Goal: Navigation & Orientation: Find specific page/section

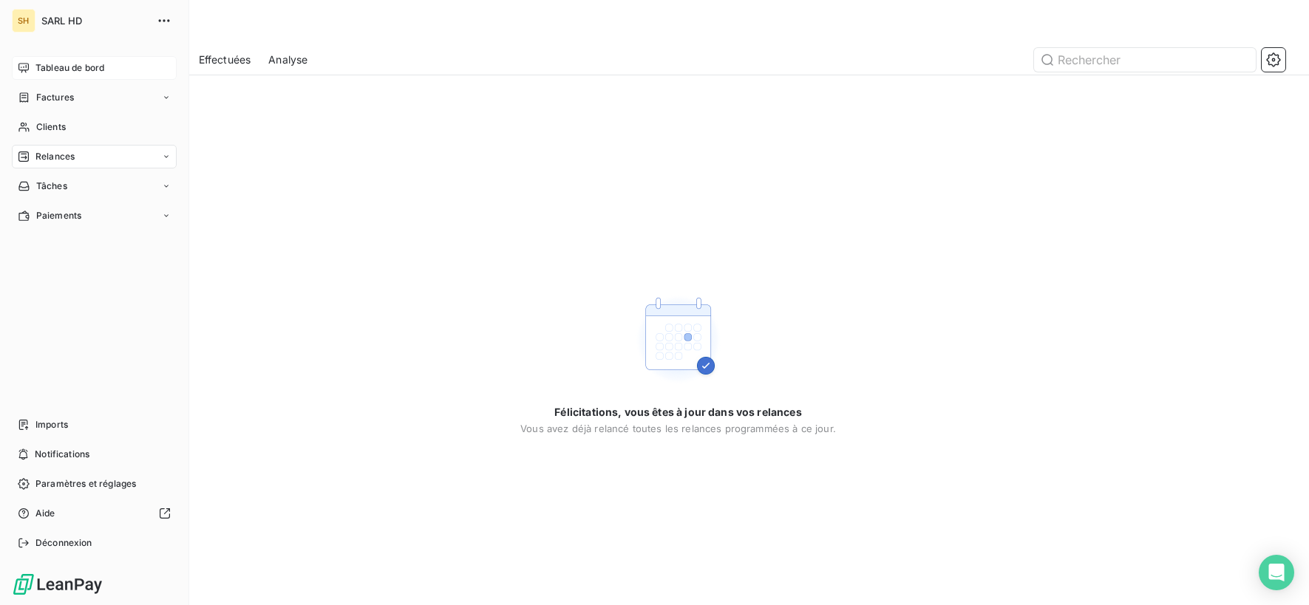
click at [95, 61] on span "Tableau de bord" at bounding box center [69, 67] width 69 height 13
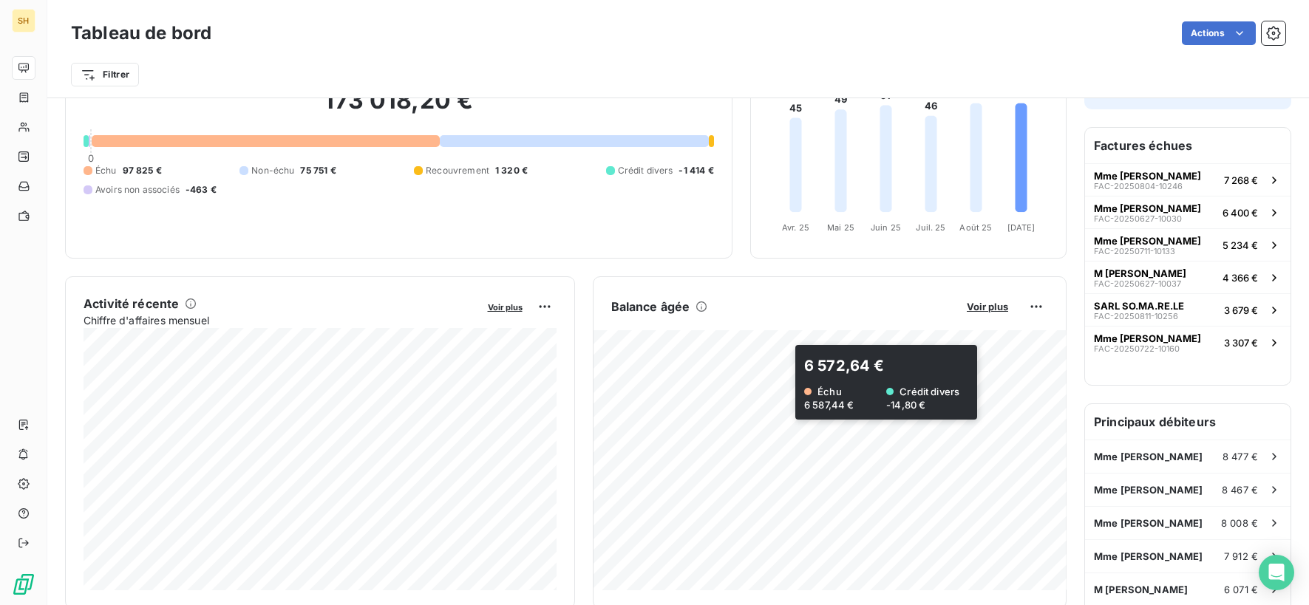
scroll to position [111, 0]
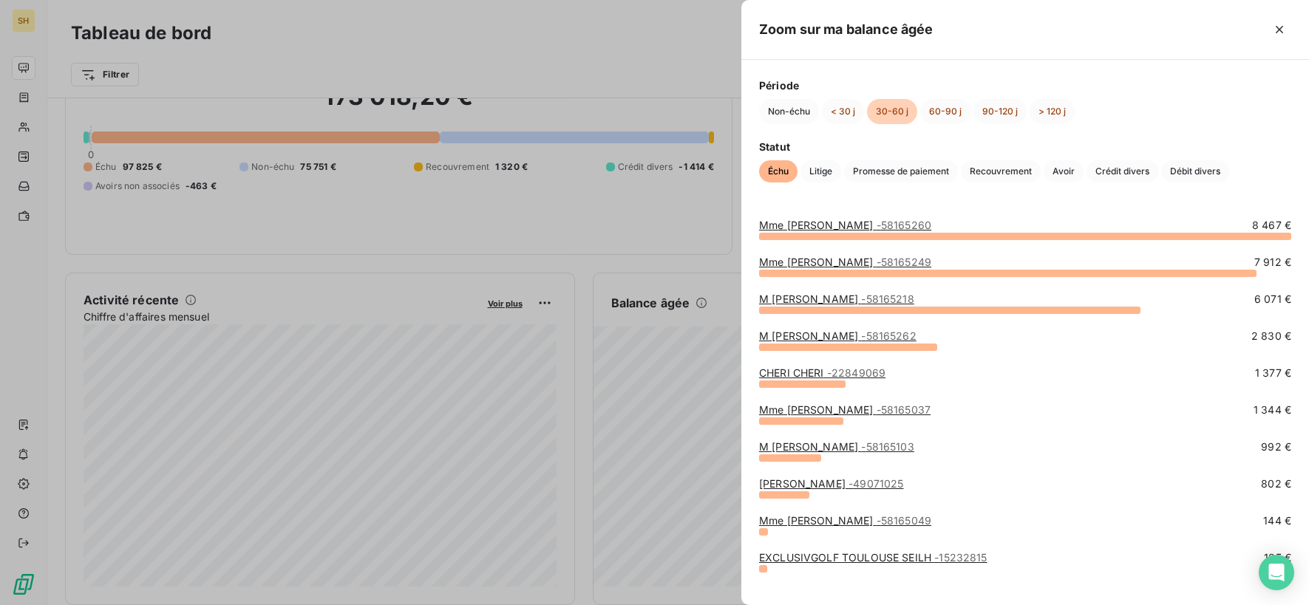
click at [823, 475] on div "M [PERSON_NAME] - 58165103 992 €" at bounding box center [1025, 458] width 532 height 37
click at [822, 481] on link "[PERSON_NAME] - 49071025" at bounding box center [831, 483] width 144 height 13
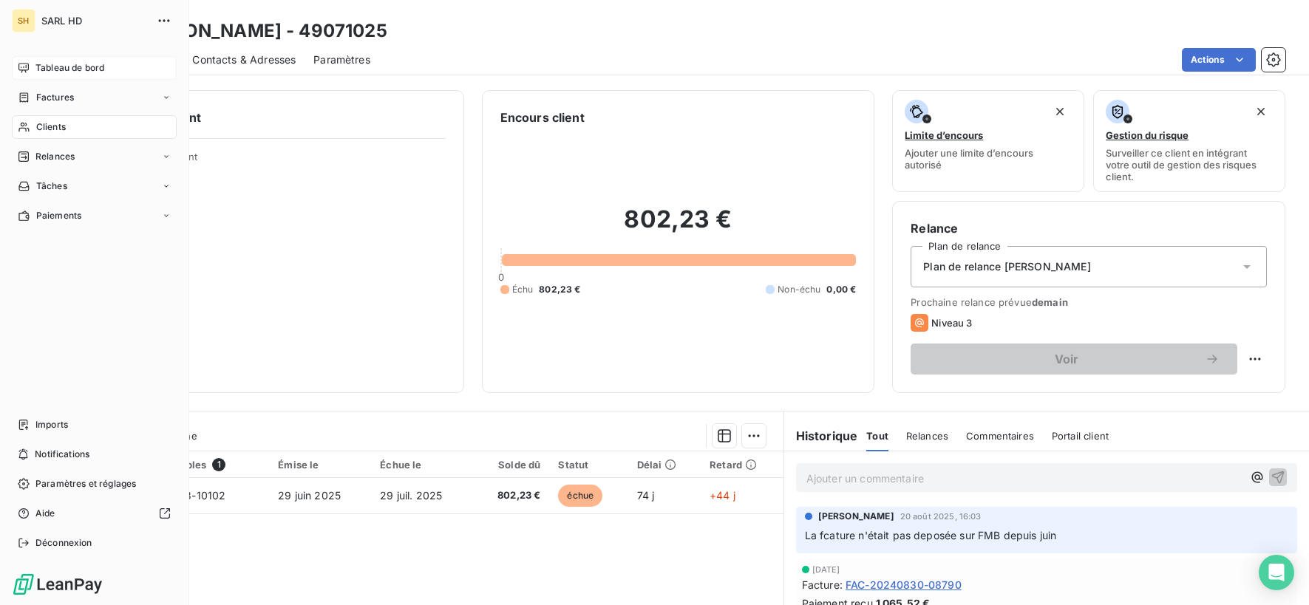
click at [31, 65] on div "Tableau de bord" at bounding box center [94, 68] width 165 height 24
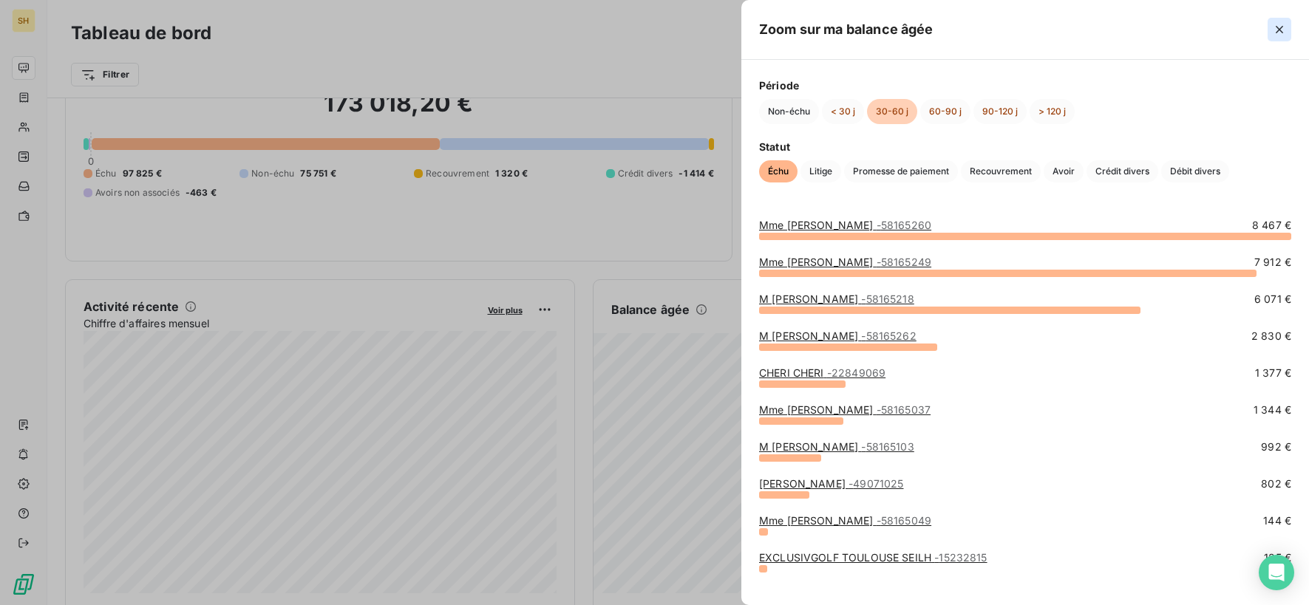
click at [1283, 30] on icon "button" at bounding box center [1279, 29] width 15 height 15
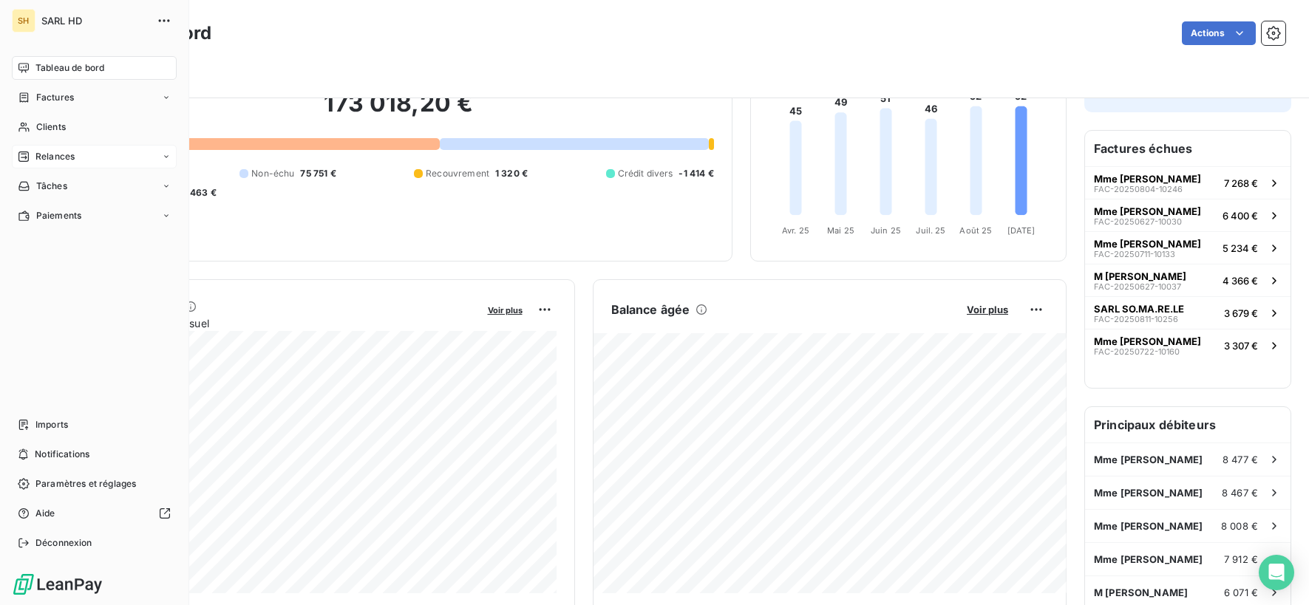
click at [41, 152] on span "Relances" at bounding box center [54, 156] width 39 height 13
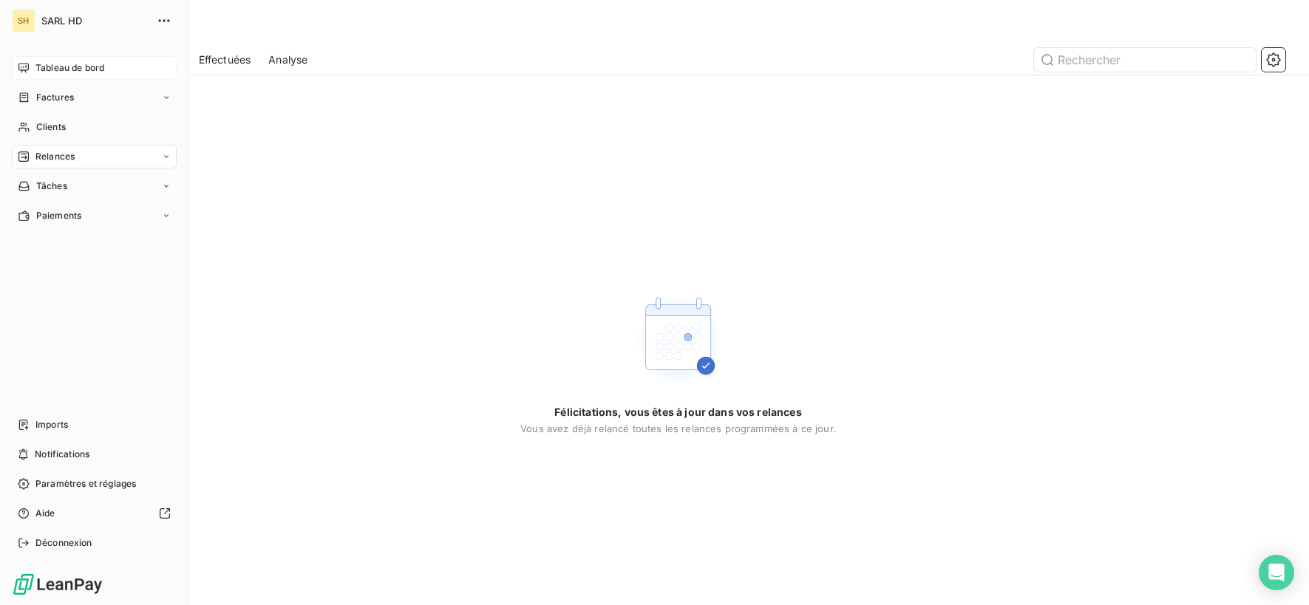
click at [26, 69] on icon at bounding box center [24, 68] width 12 height 12
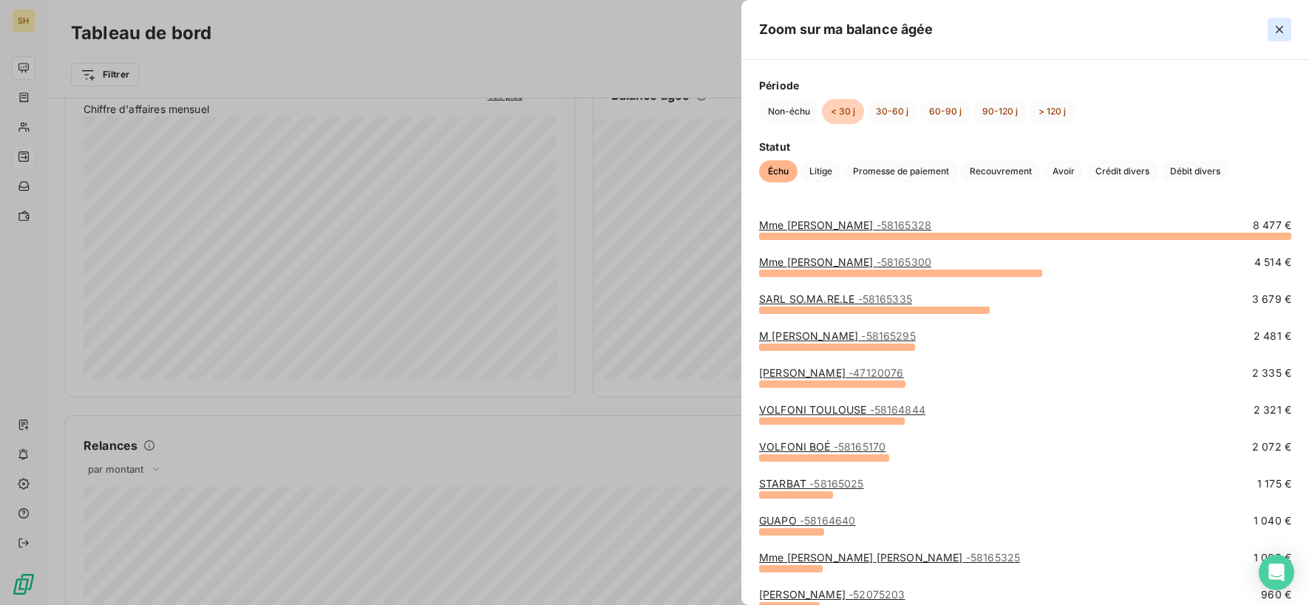
click at [1284, 30] on icon "button" at bounding box center [1279, 29] width 15 height 15
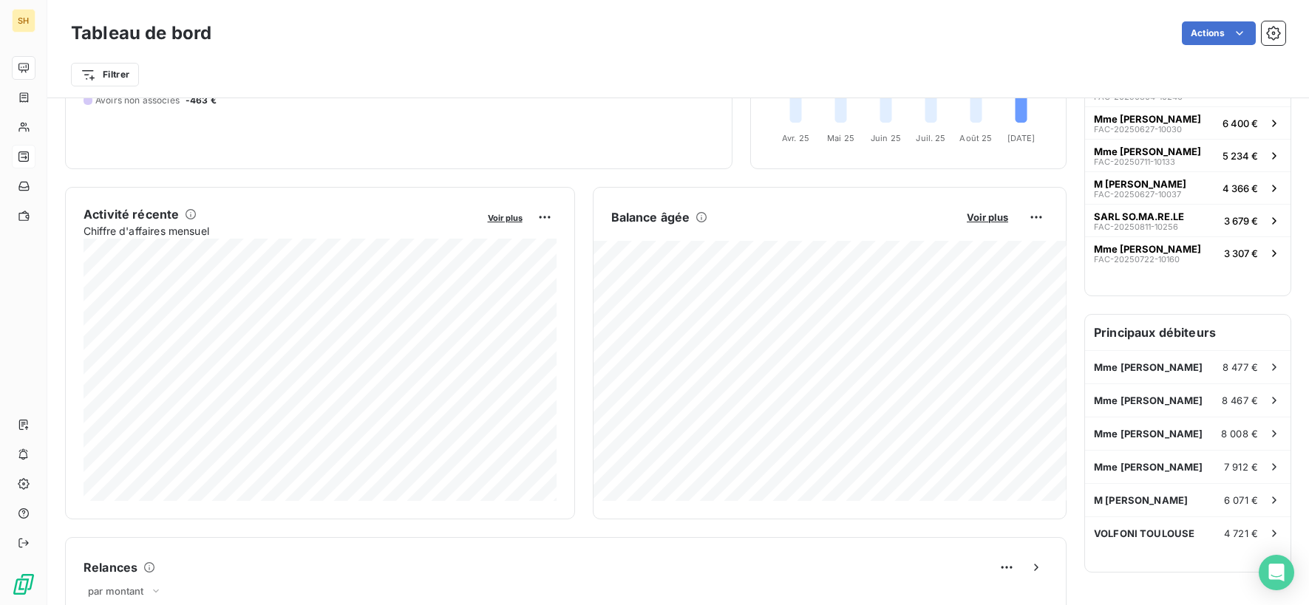
scroll to position [205, 0]
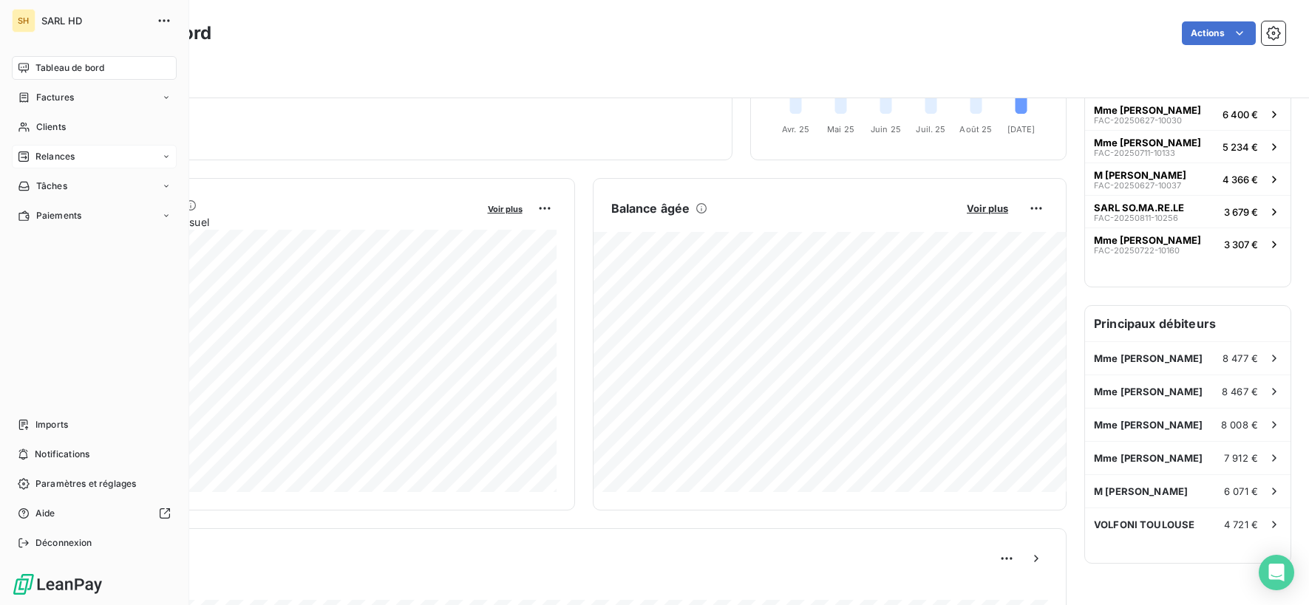
click at [96, 162] on div "Relances" at bounding box center [94, 157] width 165 height 24
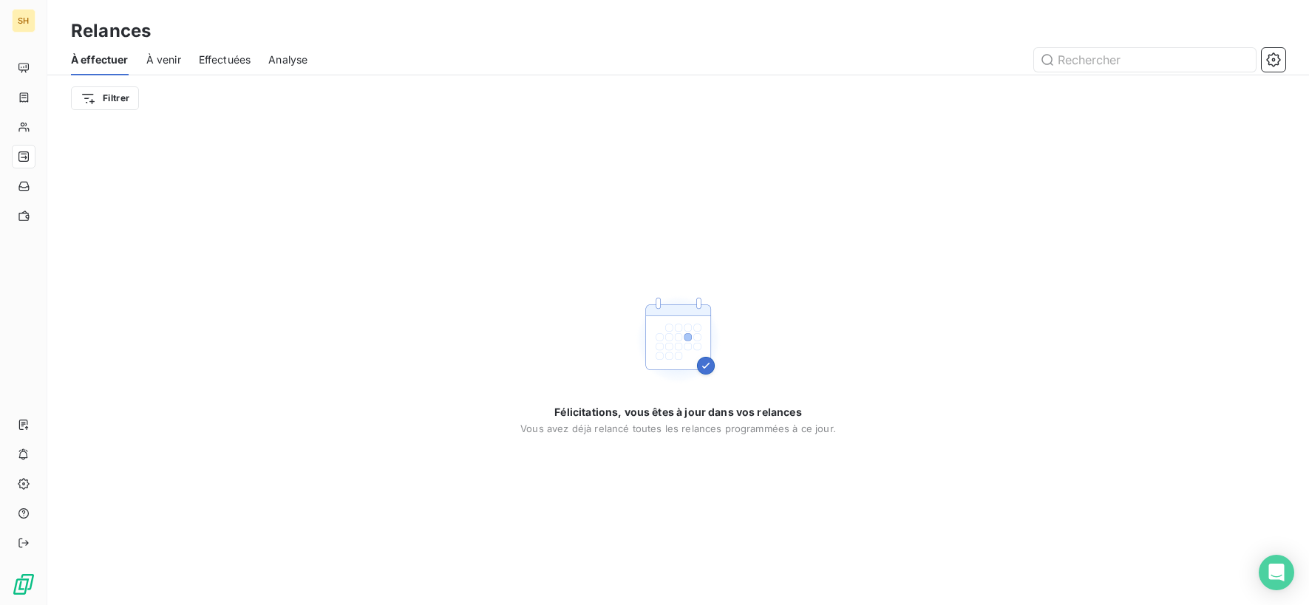
click at [156, 58] on span "À venir" at bounding box center [163, 59] width 35 height 15
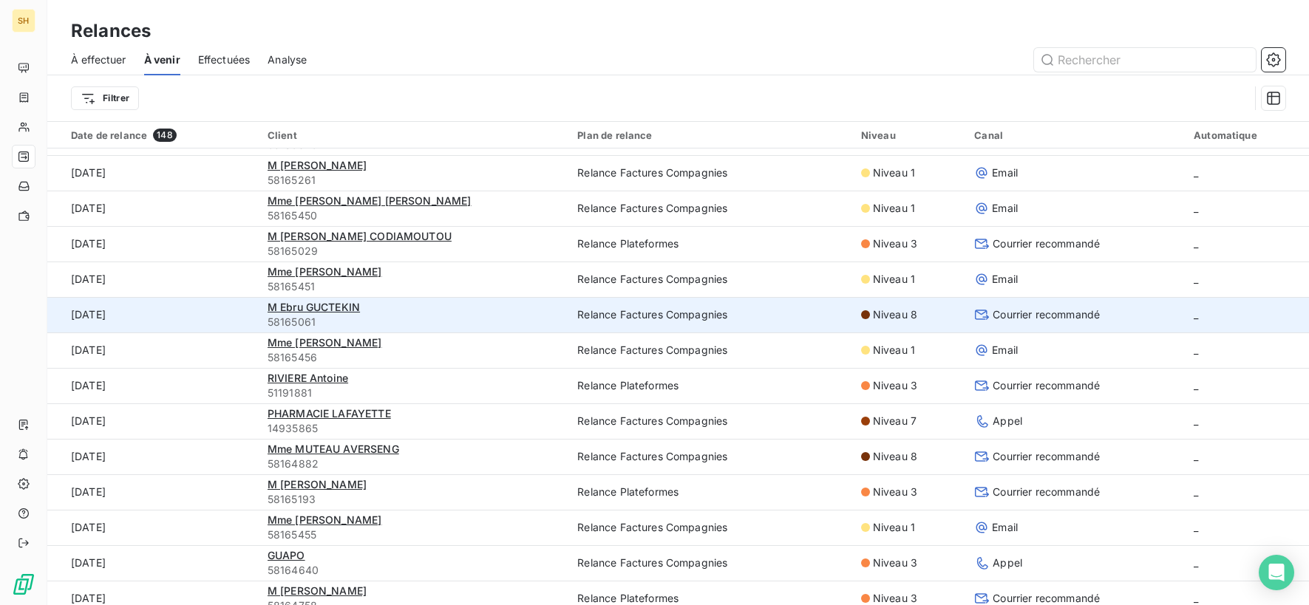
scroll to position [358, 0]
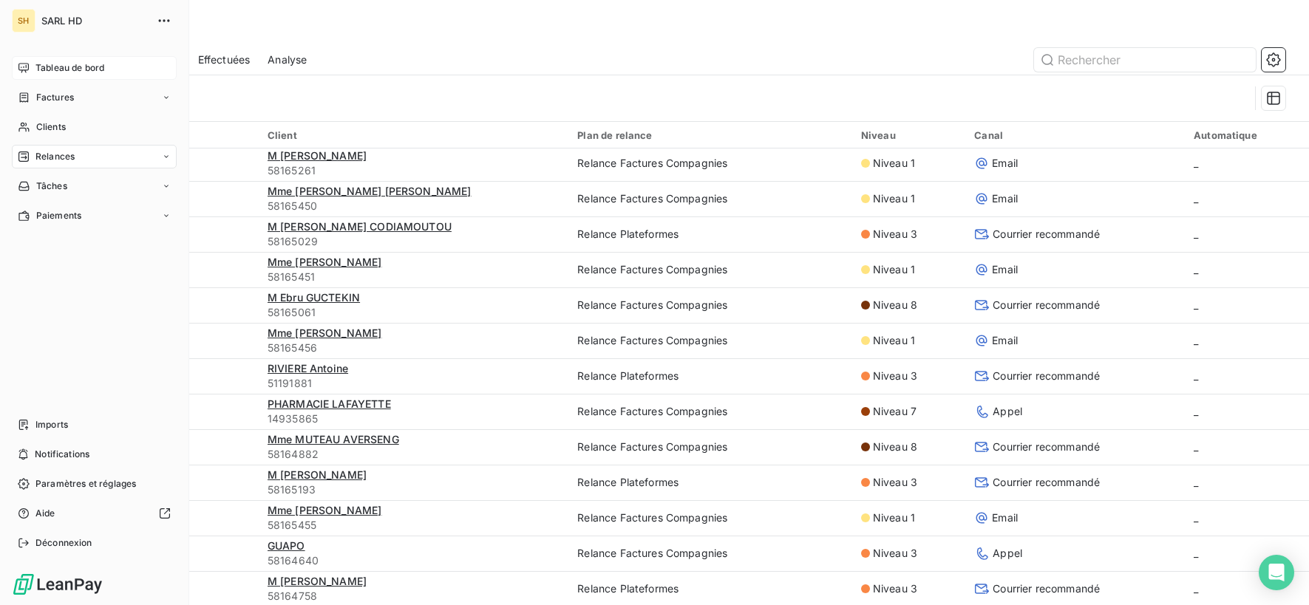
click at [84, 60] on div "Tableau de bord" at bounding box center [94, 68] width 165 height 24
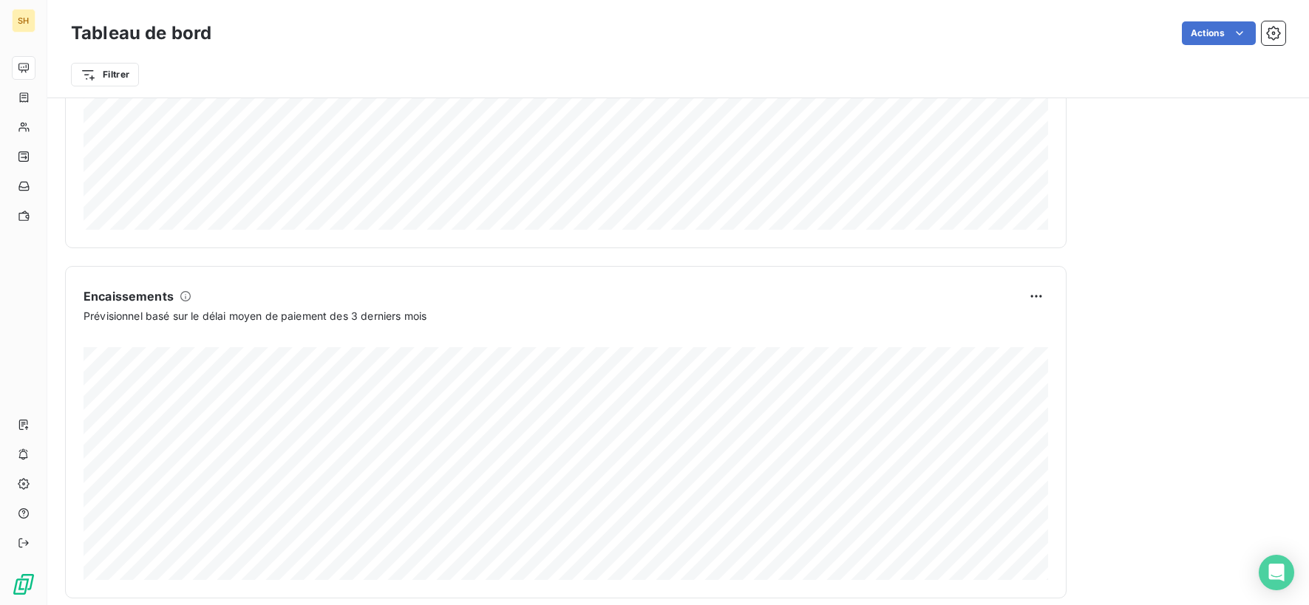
scroll to position [835, 0]
